Goal: Find specific page/section: Find specific page/section

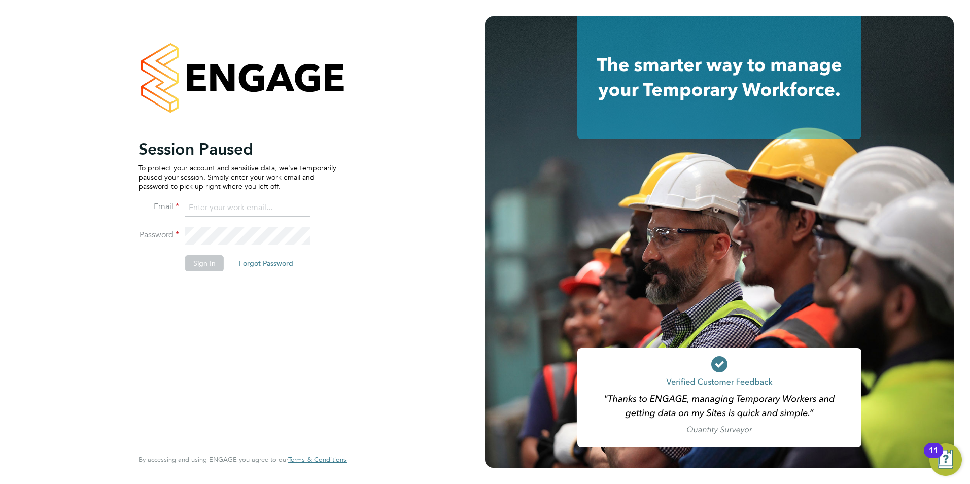
click at [230, 204] on input at bounding box center [247, 208] width 125 height 18
type input "daniel.gwynn@prsjobs.com"
click at [202, 262] on button "Sign In" at bounding box center [204, 263] width 39 height 16
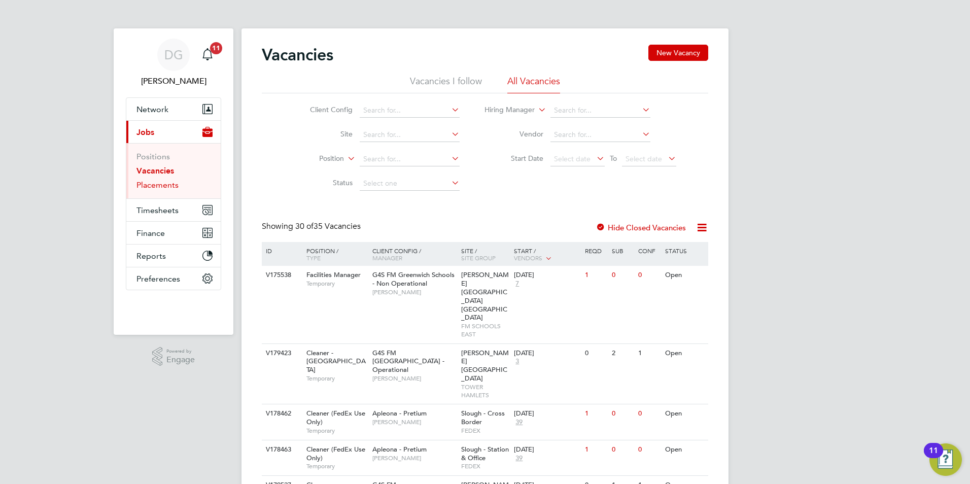
click at [158, 183] on link "Placements" at bounding box center [157, 185] width 42 height 10
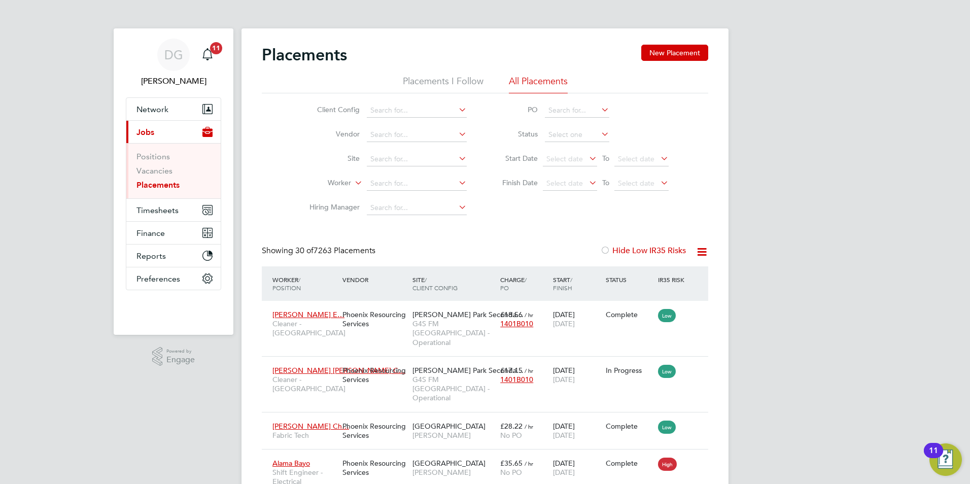
click at [434, 81] on li "Placements I Follow" at bounding box center [443, 84] width 81 height 18
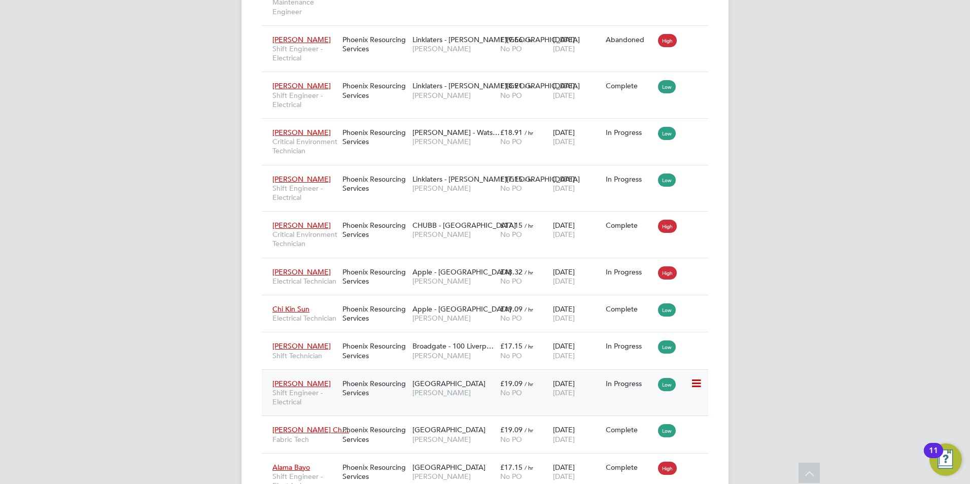
click at [480, 397] on span "[PERSON_NAME]" at bounding box center [454, 392] width 83 height 9
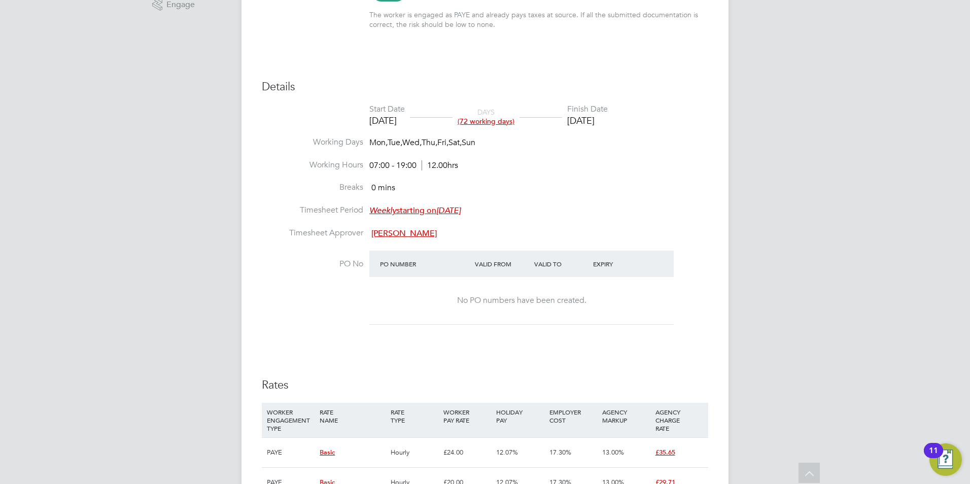
scroll to position [406, 0]
